Goal: Obtain resource: Obtain resource

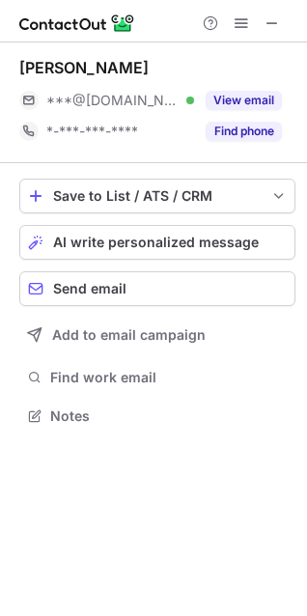
scroll to position [403, 307]
click at [263, 27] on button at bounding box center [272, 23] width 23 height 23
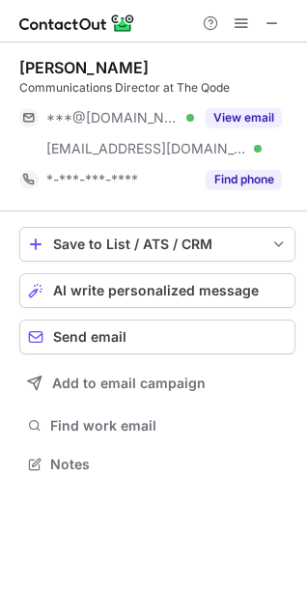
scroll to position [451, 307]
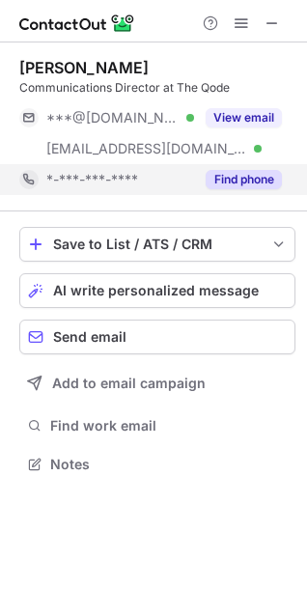
click at [227, 182] on button "Find phone" at bounding box center [244, 179] width 76 height 19
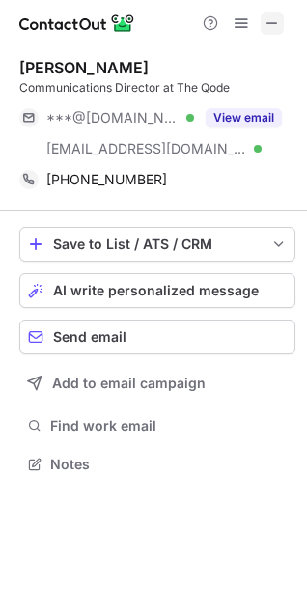
click at [263, 30] on button at bounding box center [272, 23] width 23 height 23
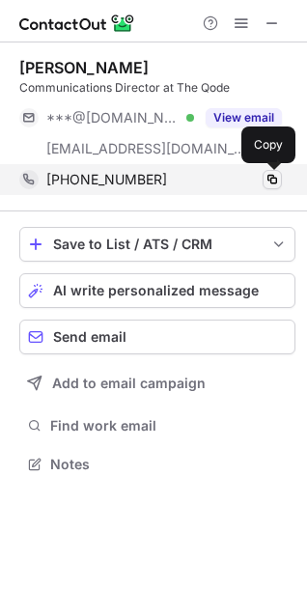
click at [268, 178] on span at bounding box center [272, 179] width 15 height 15
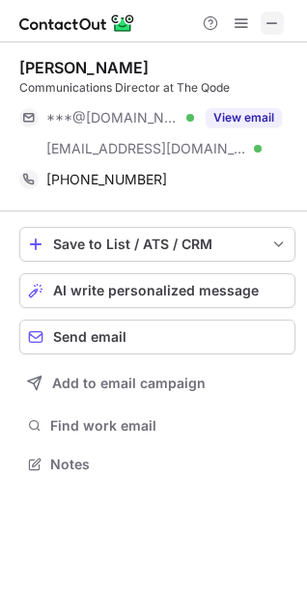
click at [270, 20] on span at bounding box center [272, 22] width 15 height 15
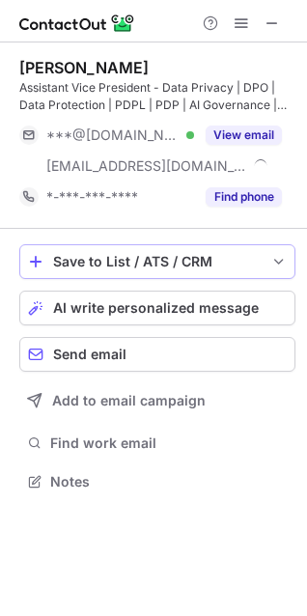
scroll to position [469, 307]
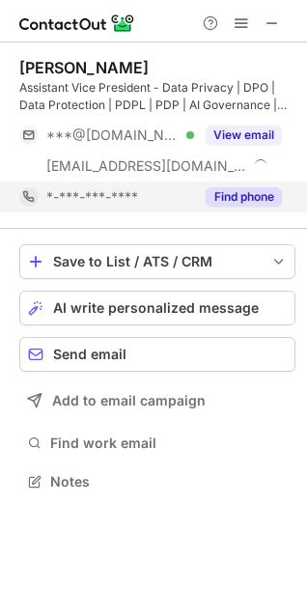
click at [230, 201] on button "Find phone" at bounding box center [244, 196] width 76 height 19
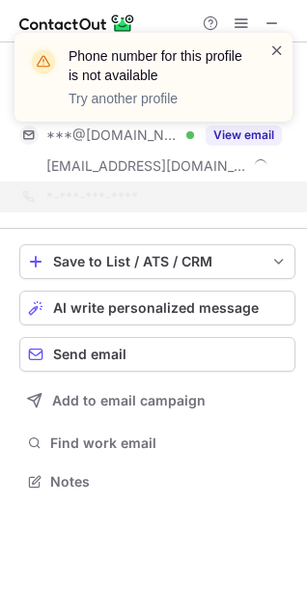
click at [271, 54] on span at bounding box center [277, 50] width 15 height 19
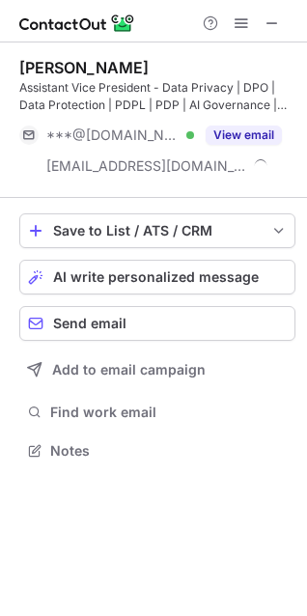
scroll to position [438, 307]
click at [262, 28] on button at bounding box center [272, 23] width 23 height 23
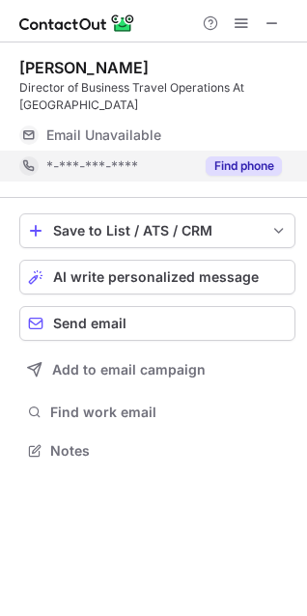
click at [231, 163] on button "Find phone" at bounding box center [244, 166] width 76 height 19
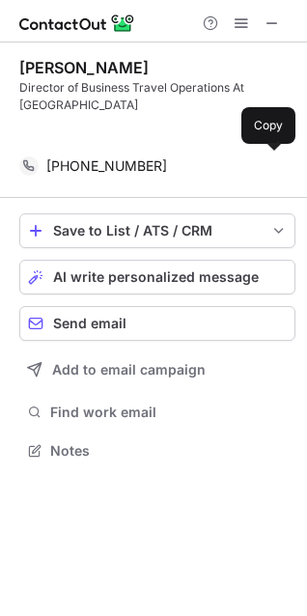
scroll to position [407, 307]
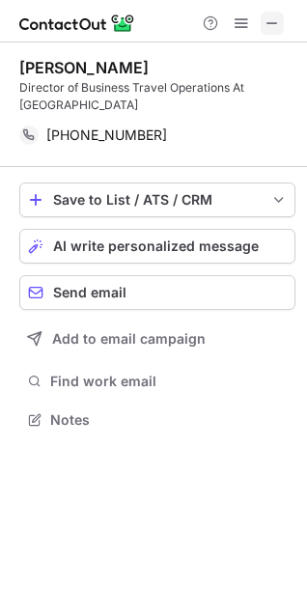
click at [265, 20] on span at bounding box center [272, 22] width 15 height 15
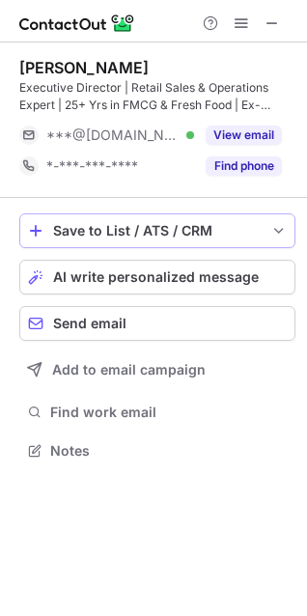
scroll to position [438, 307]
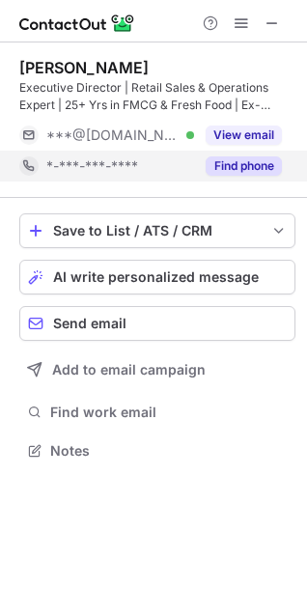
click at [251, 166] on button "Find phone" at bounding box center [244, 166] width 76 height 19
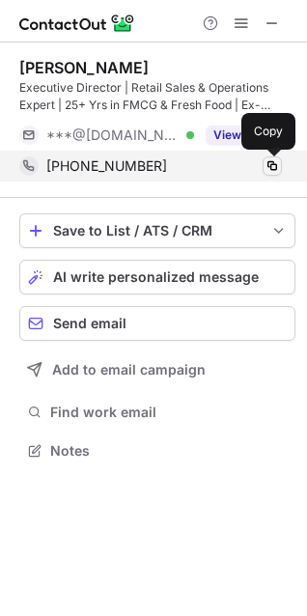
click at [270, 163] on span at bounding box center [272, 165] width 15 height 15
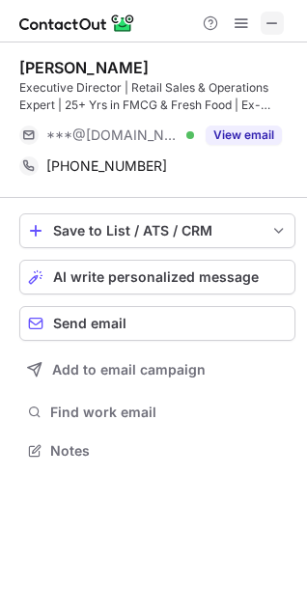
click at [261, 18] on button at bounding box center [272, 23] width 23 height 23
click at [268, 18] on span at bounding box center [272, 22] width 15 height 15
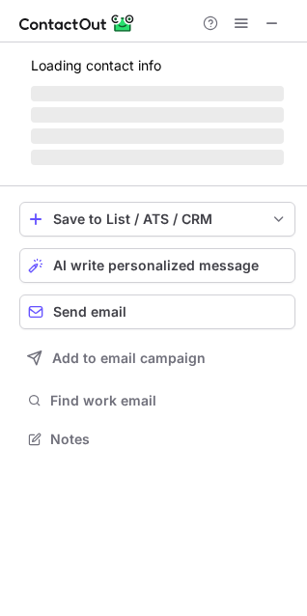
scroll to position [438, 307]
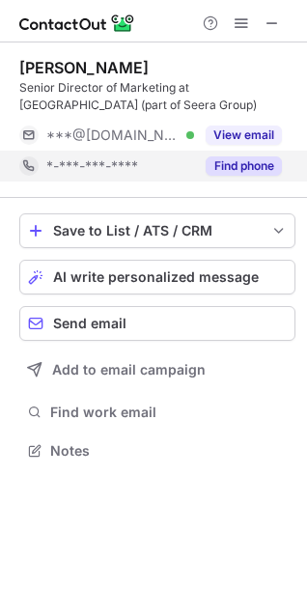
click at [247, 165] on button "Find phone" at bounding box center [244, 166] width 76 height 19
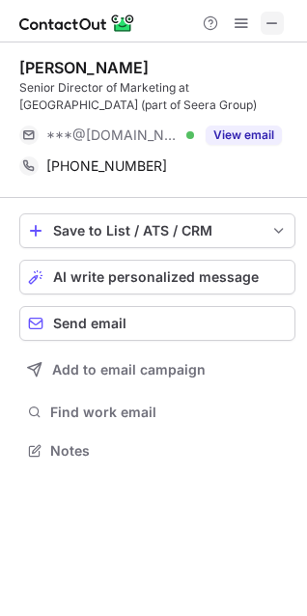
click at [263, 25] on button at bounding box center [272, 23] width 23 height 23
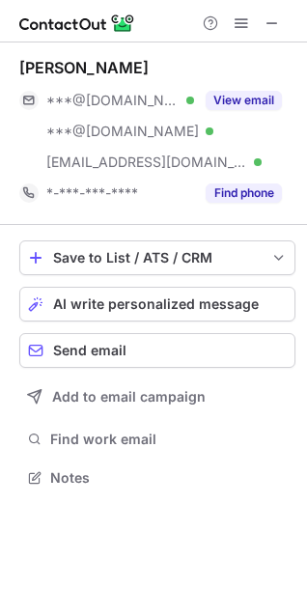
scroll to position [465, 307]
click at [266, 19] on span at bounding box center [272, 22] width 15 height 15
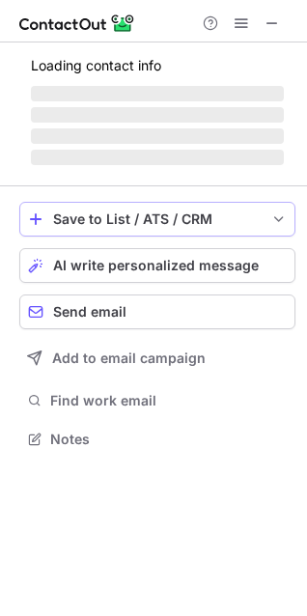
scroll to position [403, 307]
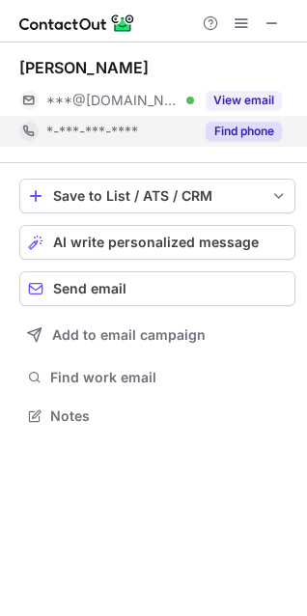
click at [252, 135] on button "Find phone" at bounding box center [244, 131] width 76 height 19
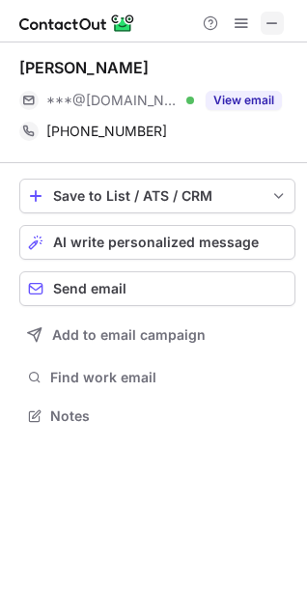
click at [269, 26] on span at bounding box center [272, 22] width 15 height 15
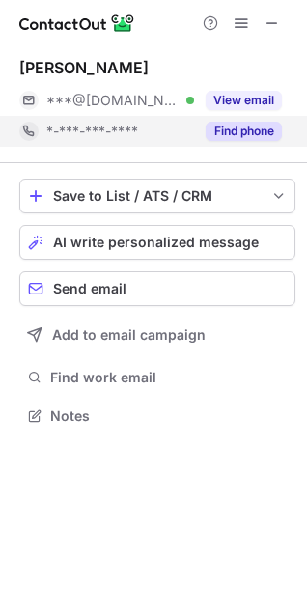
click at [230, 131] on button "Find phone" at bounding box center [244, 131] width 76 height 19
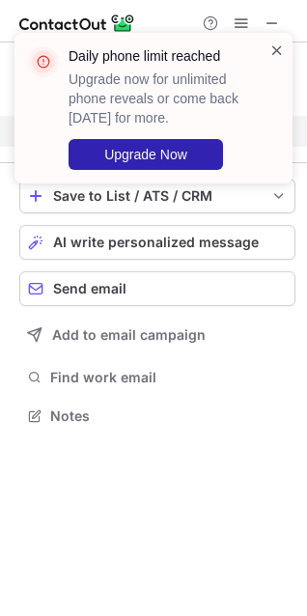
click at [280, 46] on span at bounding box center [277, 50] width 15 height 19
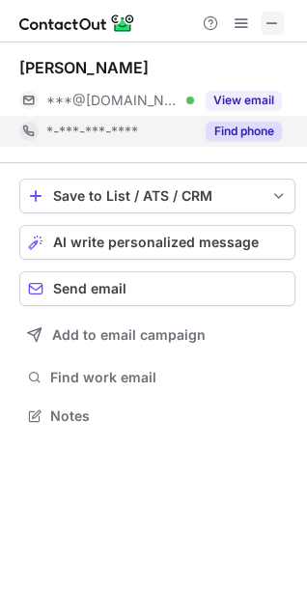
click at [268, 24] on span at bounding box center [272, 22] width 15 height 15
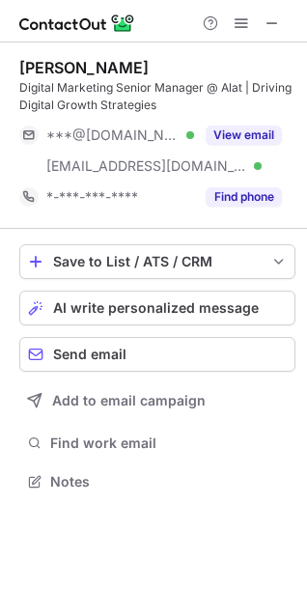
scroll to position [469, 307]
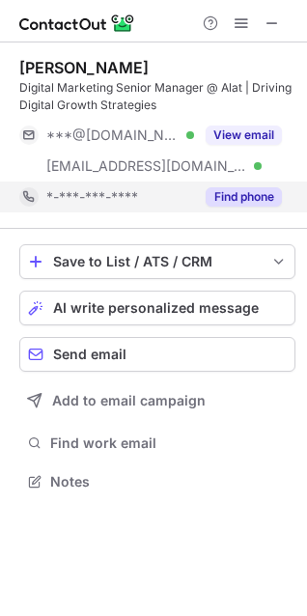
click at [260, 210] on div "Find phone" at bounding box center [238, 197] width 88 height 31
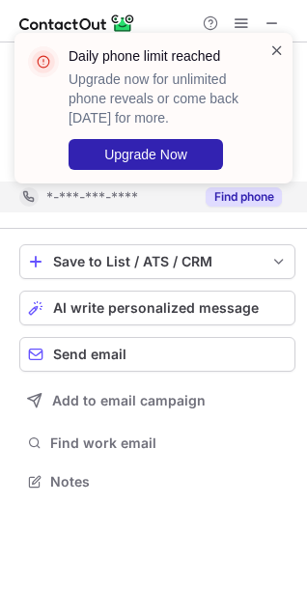
click at [282, 49] on span at bounding box center [277, 50] width 15 height 19
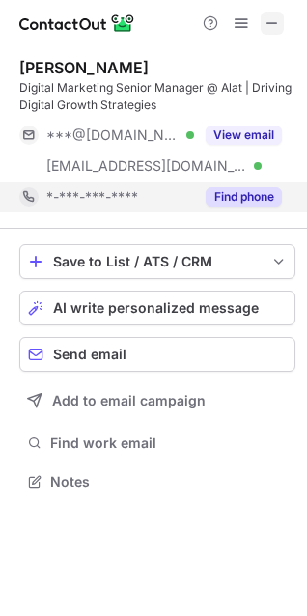
click at [278, 27] on span at bounding box center [272, 22] width 15 height 15
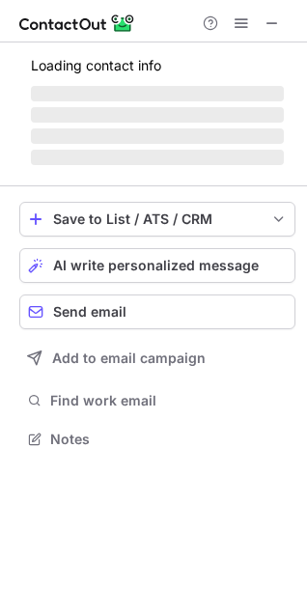
scroll to position [434, 307]
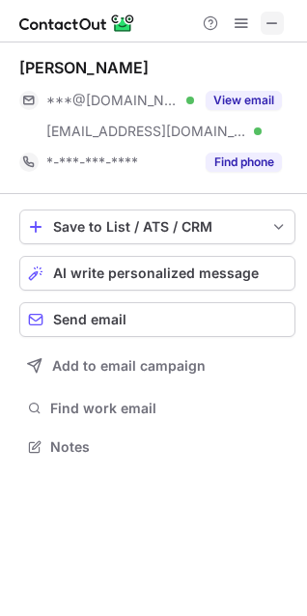
click at [282, 14] on button at bounding box center [272, 23] width 23 height 23
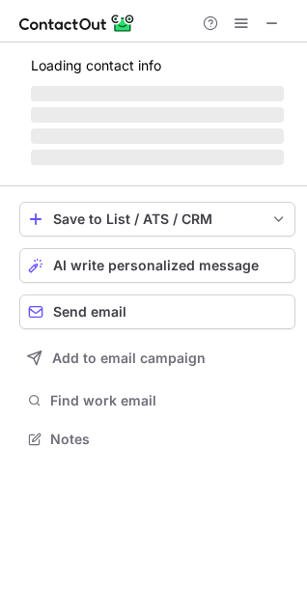
scroll to position [420, 307]
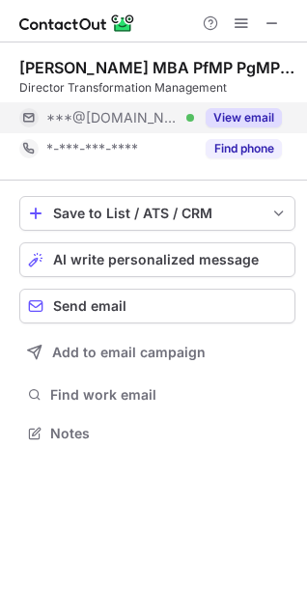
click at [214, 115] on button "View email" at bounding box center [244, 117] width 76 height 19
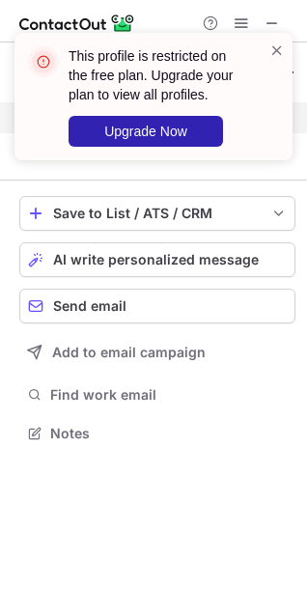
click at [274, 39] on div "This profile is restricted on the free plan. Upgrade your plan to view all prof…" at bounding box center [153, 97] width 278 height 128
click at [284, 57] on span at bounding box center [277, 50] width 15 height 19
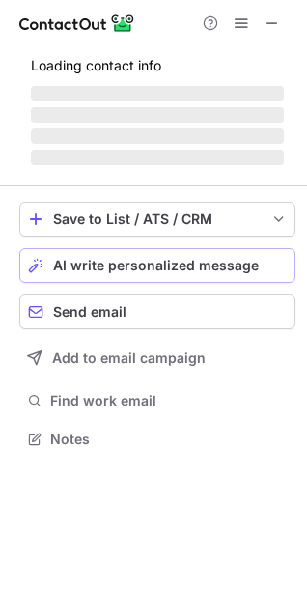
scroll to position [438, 307]
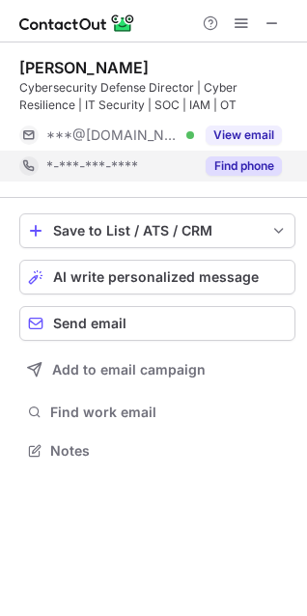
click at [224, 173] on button "Find phone" at bounding box center [244, 166] width 76 height 19
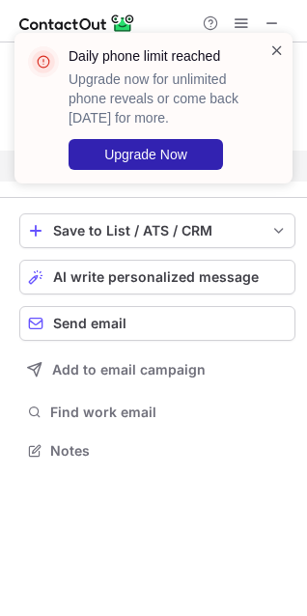
click at [273, 46] on span at bounding box center [277, 50] width 15 height 19
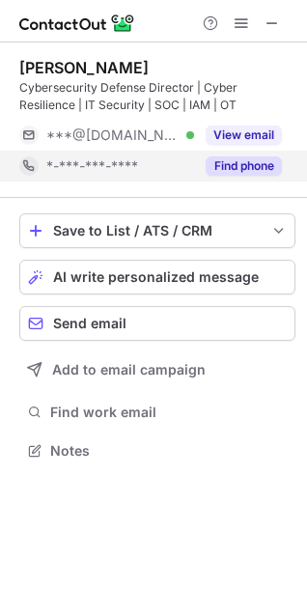
click at [238, 22] on div "Daily phone limit reached Upgrade now for unlimited phone reveals or come back …" at bounding box center [153, 33] width 309 height 39
click at [249, 18] on button at bounding box center [241, 23] width 23 height 23
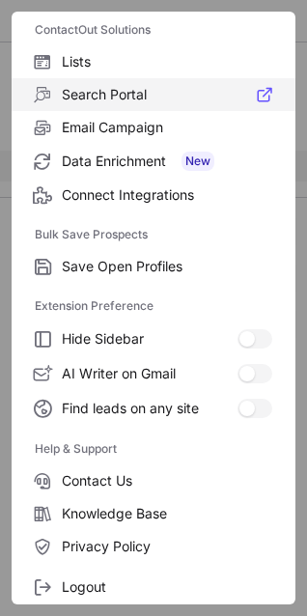
scroll to position [188, 0]
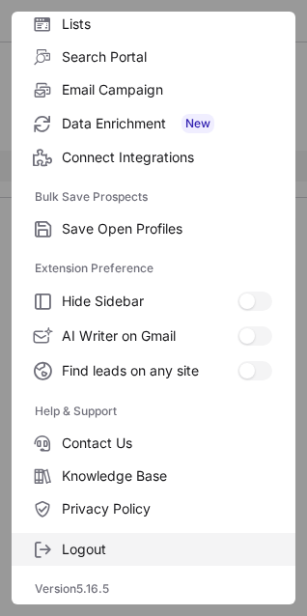
click at [114, 547] on span "Logout" at bounding box center [167, 549] width 211 height 17
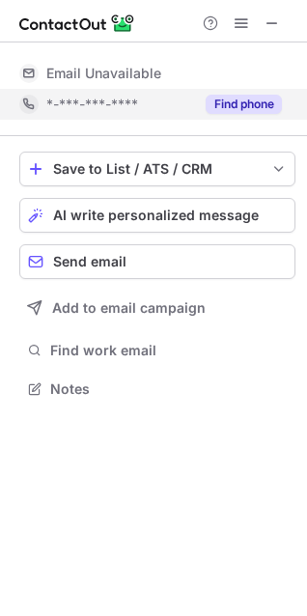
scroll to position [0, 0]
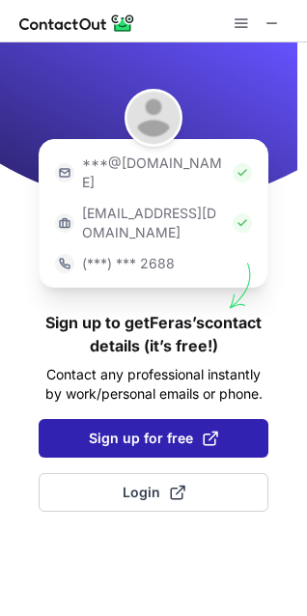
click at [203, 431] on span at bounding box center [210, 438] width 15 height 15
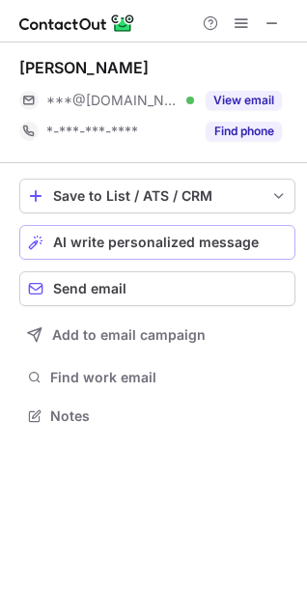
scroll to position [403, 307]
click at [242, 25] on span at bounding box center [241, 22] width 15 height 15
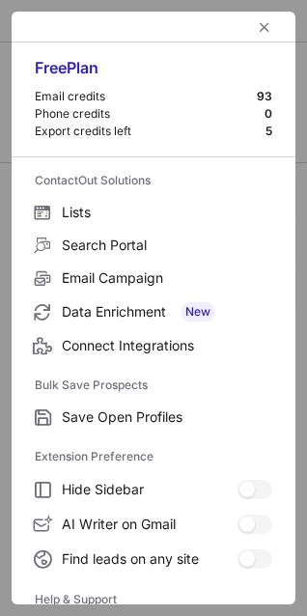
scroll to position [188, 0]
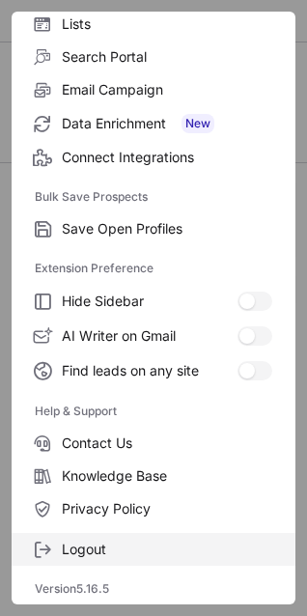
click at [114, 535] on label "Logout" at bounding box center [154, 549] width 284 height 33
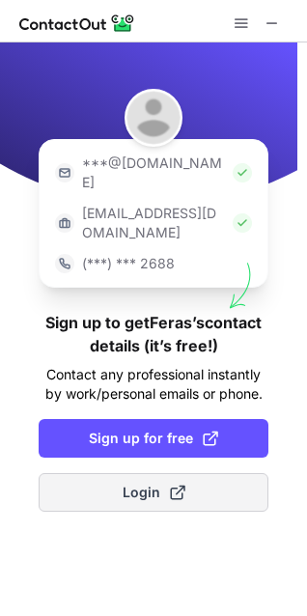
click at [130, 483] on span "Login" at bounding box center [154, 492] width 63 height 19
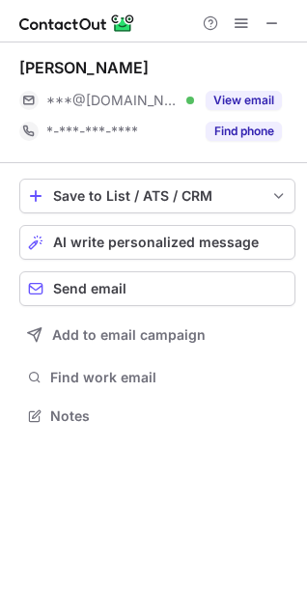
scroll to position [403, 307]
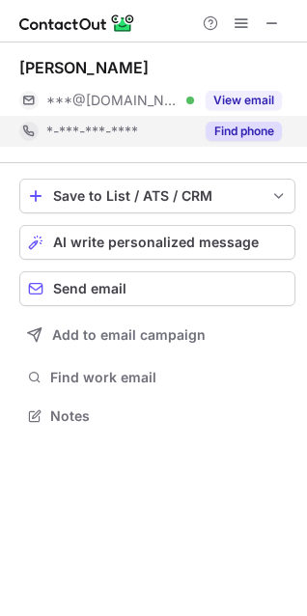
click at [227, 124] on button "Find phone" at bounding box center [244, 131] width 76 height 19
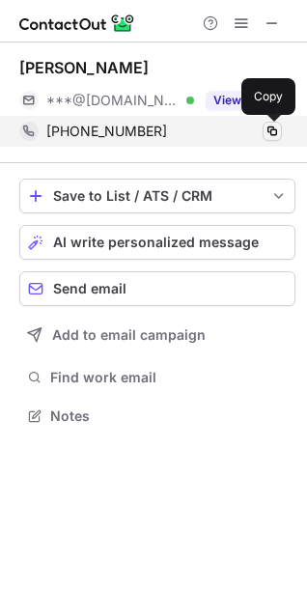
click at [272, 129] on span at bounding box center [272, 131] width 15 height 15
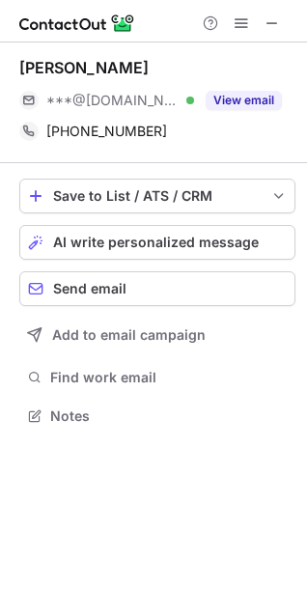
drag, startPoint x: 268, startPoint y: 24, endPoint x: -114, endPoint y: 276, distance: 457.5
click at [0, 276] on html "Feras Alamri ***@hotmail.com Verified View email +966594284688 Copy Save to Lis…" at bounding box center [153, 308] width 307 height 616
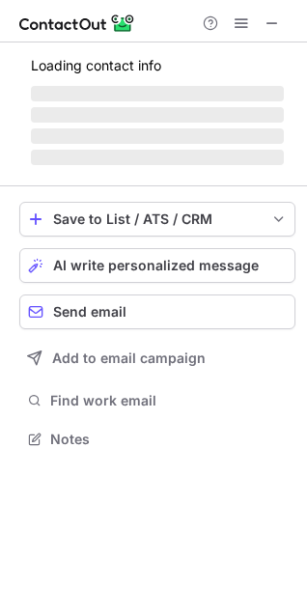
scroll to position [469, 307]
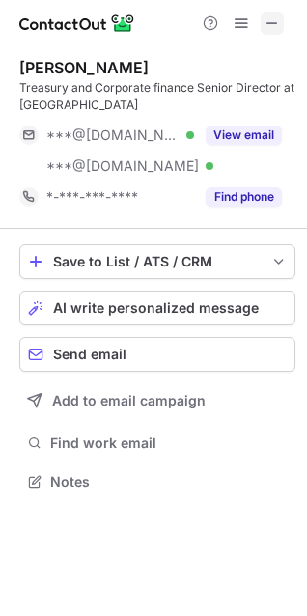
click at [269, 20] on span at bounding box center [272, 22] width 15 height 15
